Goal: Communication & Community: Ask a question

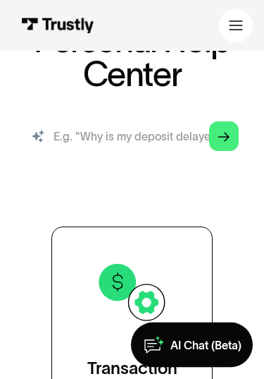
click at [150, 142] on input "search" at bounding box center [132, 136] width 236 height 45
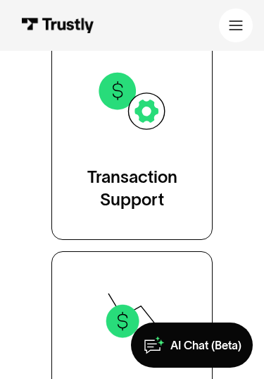
scroll to position [320, 0]
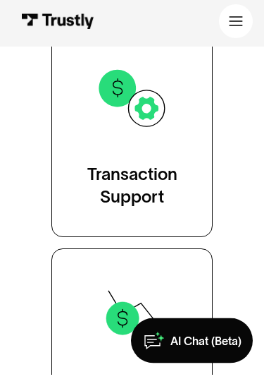
click at [167, 103] on img at bounding box center [132, 102] width 73 height 73
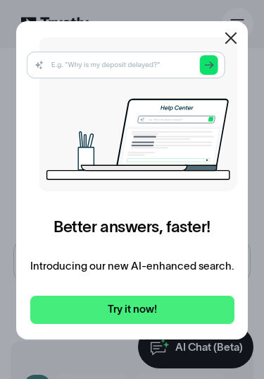
click at [214, 63] on img at bounding box center [132, 114] width 211 height 154
click at [140, 62] on img at bounding box center [132, 114] width 211 height 154
click at [130, 71] on img at bounding box center [132, 114] width 211 height 154
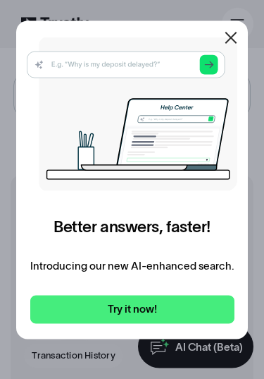
click at [134, 303] on link "Try it now!" at bounding box center [132, 309] width 204 height 28
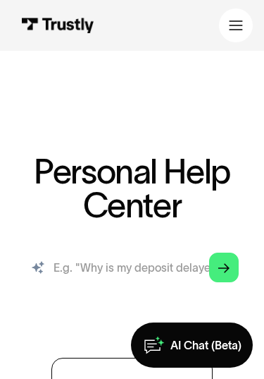
click at [126, 269] on input "search" at bounding box center [132, 267] width 236 height 45
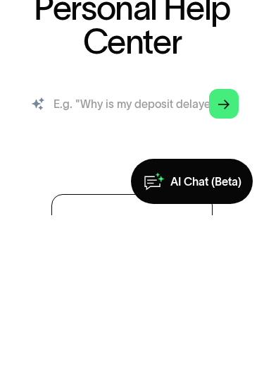
scroll to position [163, 0]
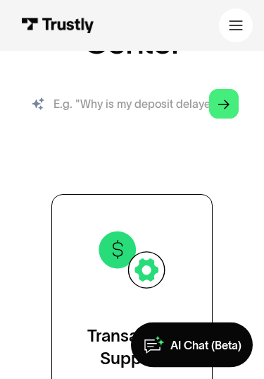
click at [123, 99] on input "search" at bounding box center [132, 104] width 236 height 45
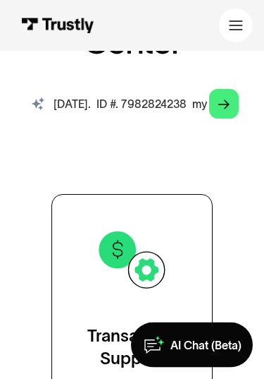
type input "08/29/25. ID #. 7982824238 my money transfer for $1000.00 was cancelled but not…"
click at [237, 99] on link "Arrow Right" at bounding box center [224, 105] width 30 height 30
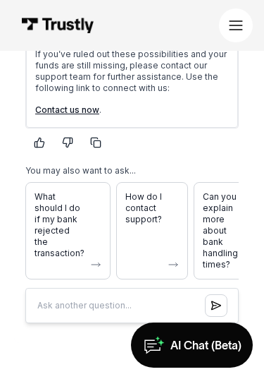
scroll to position [566, 0]
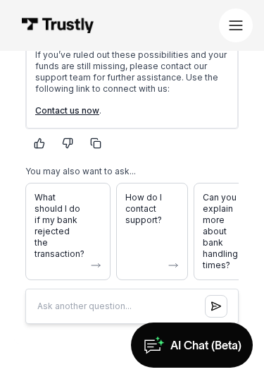
click at [149, 219] on span "How do I contact support?" at bounding box center [144, 210] width 37 height 34
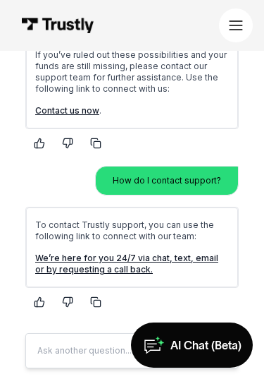
click at [123, 264] on link "We’re here for you 24/7 via chat, text, email or by requesting a call back." at bounding box center [126, 264] width 183 height 22
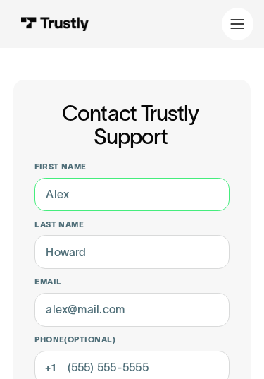
click at [148, 200] on input "First name" at bounding box center [132, 195] width 195 height 34
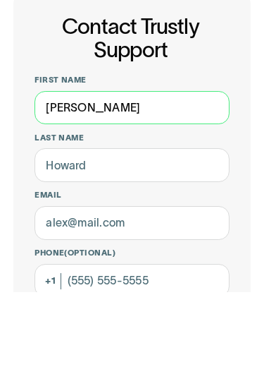
type input "Bruce"
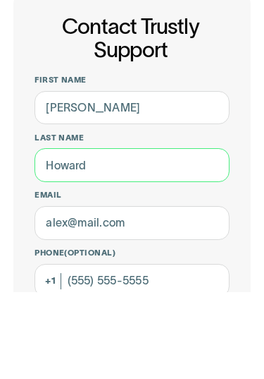
click at [138, 235] on input "Last name" at bounding box center [132, 252] width 195 height 34
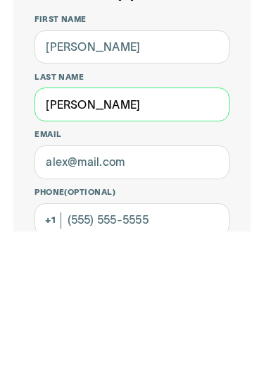
type input "Agnew"
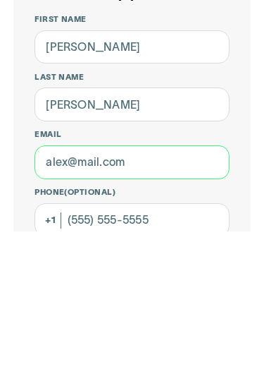
click at [143, 293] on input "Email" at bounding box center [132, 310] width 195 height 34
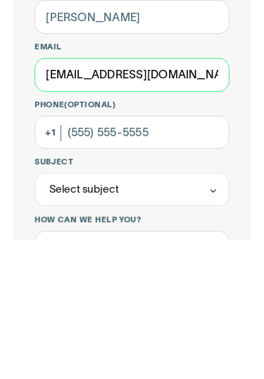
type input "agnewbruce@hotmail.com"
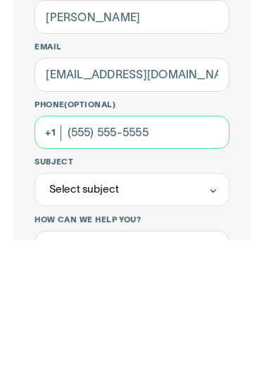
click at [181, 255] on input "Phone (Optional)" at bounding box center [132, 272] width 195 height 34
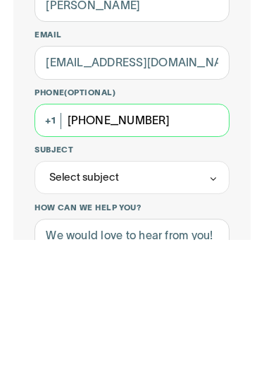
type input "(780) 215-1119"
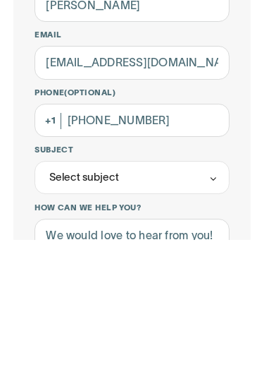
click at [171, 300] on div "Select subject" at bounding box center [132, 316] width 195 height 33
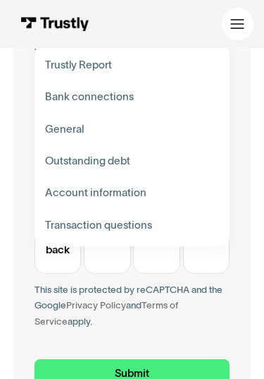
scroll to position [408, 0]
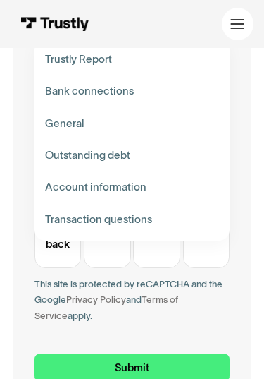
click at [140, 220] on div "Contact Trustly Support" at bounding box center [132, 219] width 185 height 32
type input "**********"
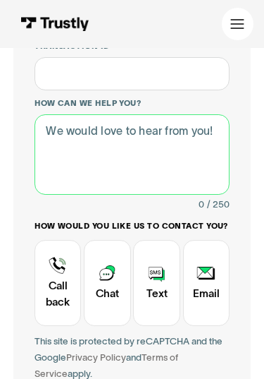
click at [83, 161] on textarea "How can we help you?" at bounding box center [132, 154] width 195 height 80
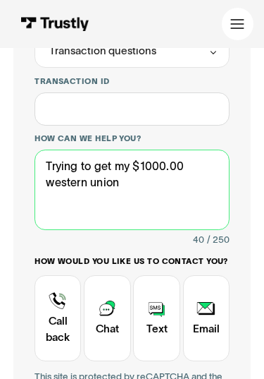
scroll to position [364, 0]
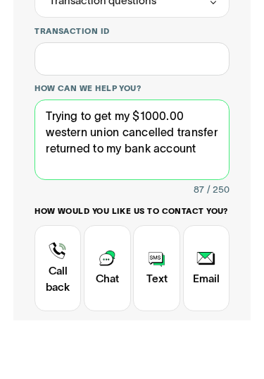
type textarea "Trying to get my $1000.00 western union cancelled transfer returned to my bank …"
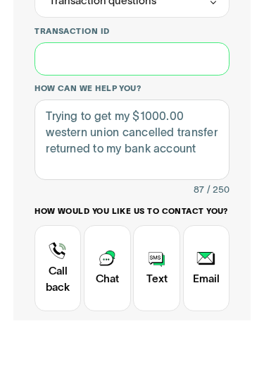
click at [165, 102] on input "Transaction ID" at bounding box center [132, 119] width 195 height 34
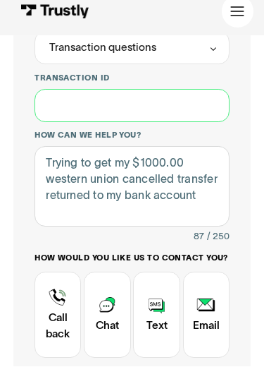
scroll to position [377, 0]
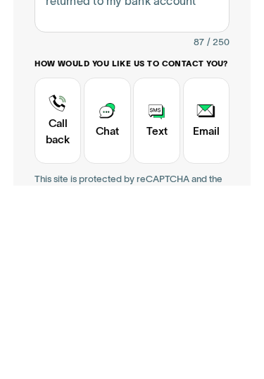
type input "**********"
click at [212, 271] on div "Contact Trustly Support" at bounding box center [206, 314] width 47 height 86
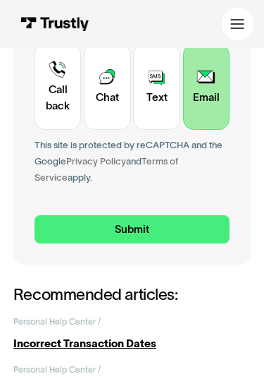
scroll to position [607, 0]
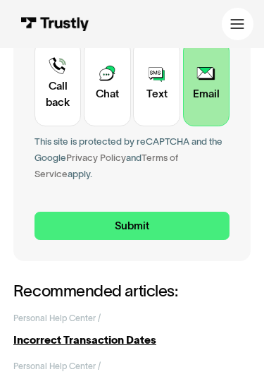
click at [148, 216] on input "Submit" at bounding box center [132, 226] width 195 height 28
type input "+17802151119"
